Goal: Register for event/course

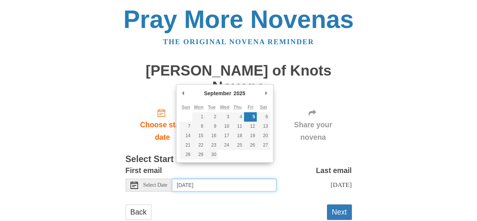
click at [208, 178] on input "Friday, September 5th" at bounding box center [224, 184] width 104 height 13
type input "Thursday, September 4th"
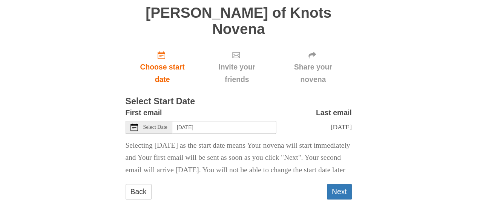
scroll to position [62, 0]
click at [335, 190] on button "Next" at bounding box center [339, 190] width 25 height 15
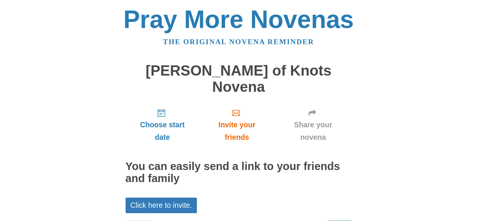
scroll to position [20, 0]
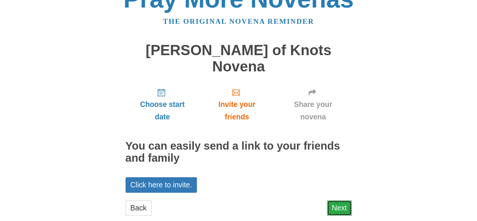
click at [337, 200] on link "Next" at bounding box center [339, 207] width 25 height 15
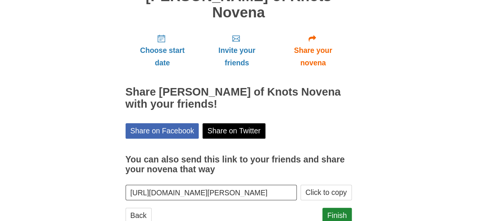
scroll to position [82, 0]
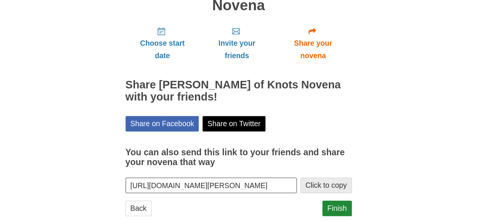
click at [328, 177] on button "Click to copy" at bounding box center [326, 184] width 51 height 15
click at [337, 200] on link "Finish" at bounding box center [337, 207] width 29 height 15
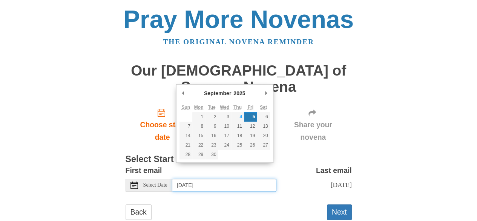
click at [196, 178] on input "Friday, September 5th" at bounding box center [224, 184] width 104 height 13
type input "Thursday, September 4th"
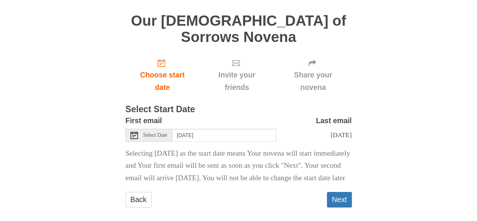
scroll to position [62, 0]
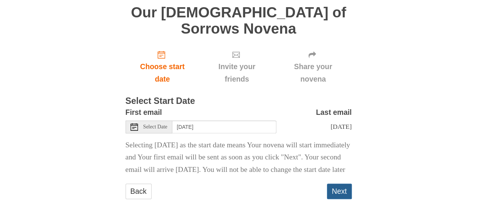
click at [338, 195] on button "Next" at bounding box center [339, 190] width 25 height 15
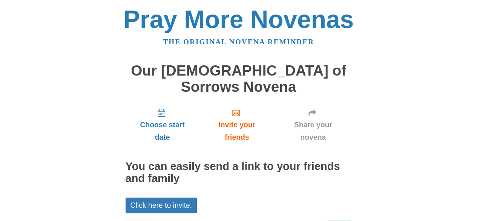
scroll to position [20, 0]
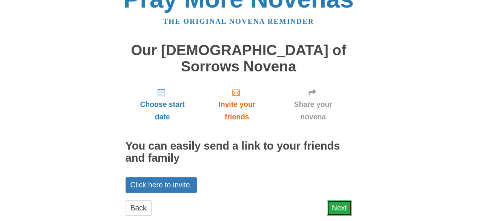
click at [331, 200] on link "Next" at bounding box center [339, 207] width 25 height 15
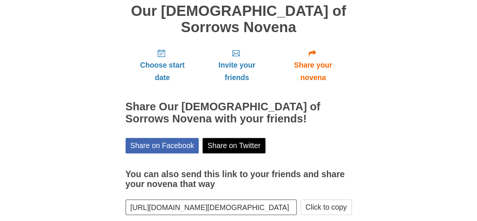
scroll to position [64, 0]
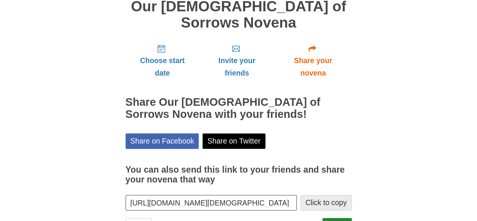
click at [329, 195] on button "Click to copy" at bounding box center [326, 202] width 51 height 15
click at [339, 218] on link "Finish" at bounding box center [337, 225] width 29 height 15
